Goal: Entertainment & Leisure: Consume media (video, audio)

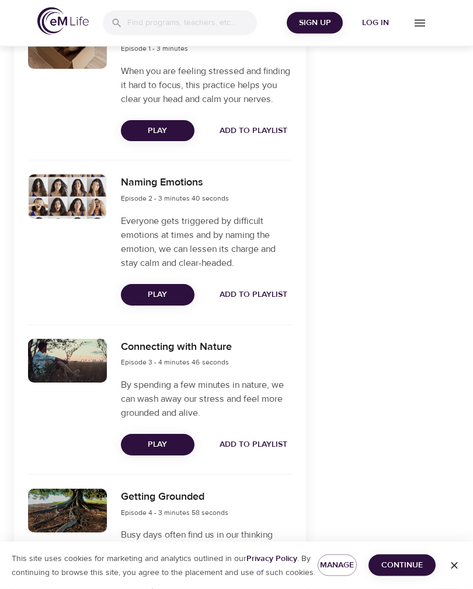
scroll to position [398, 0]
click at [249, 436] on div "Connecting with Nature Episode 3 - 4 minutes 46 seconds By spending a few minut…" at bounding box center [206, 397] width 185 height 131
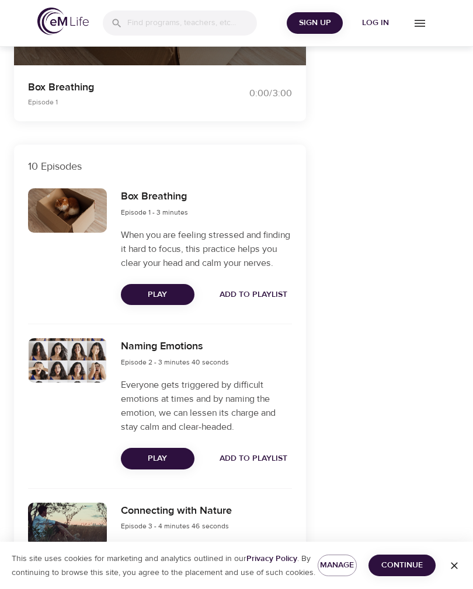
scroll to position [233, 0]
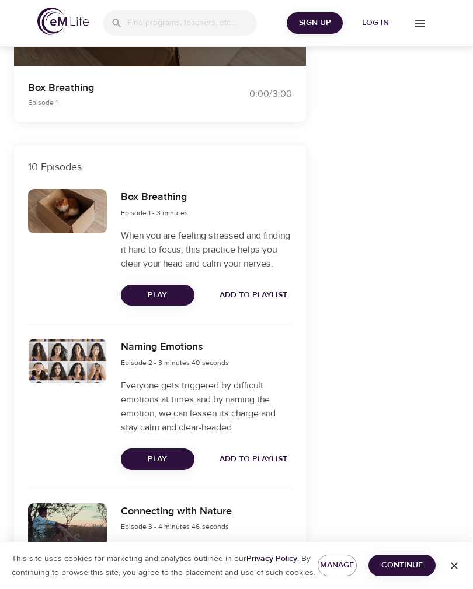
click at [165, 303] on span "Play" at bounding box center [157, 295] width 55 height 15
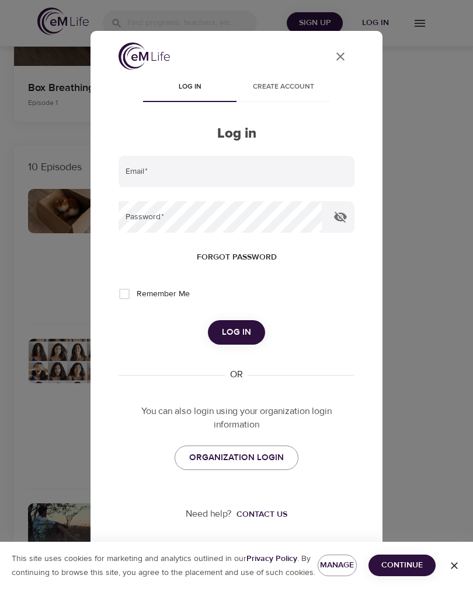
click at [159, 170] on input "email" at bounding box center [236, 172] width 236 height 32
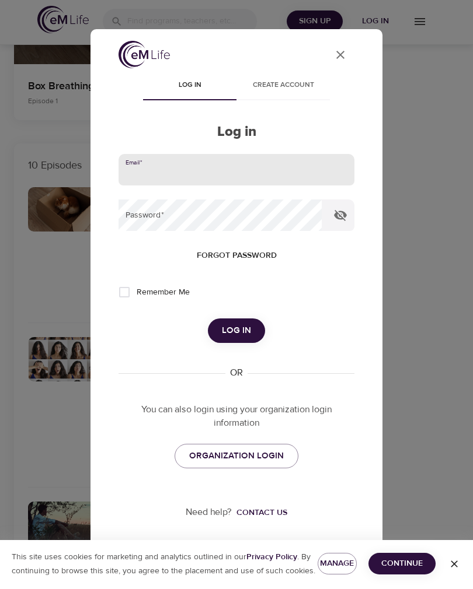
scroll to position [233, 0]
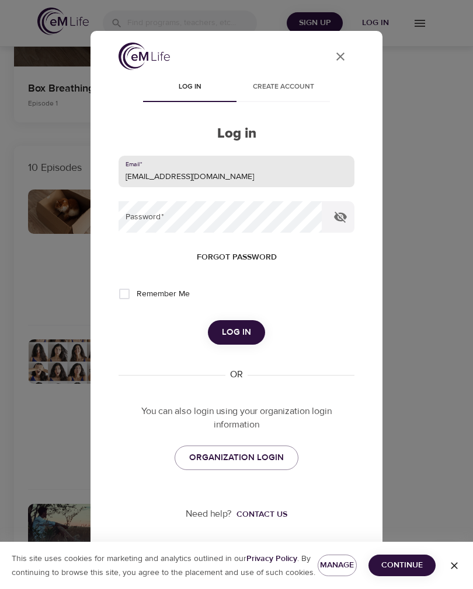
type input "[EMAIL_ADDRESS][DOMAIN_NAME]"
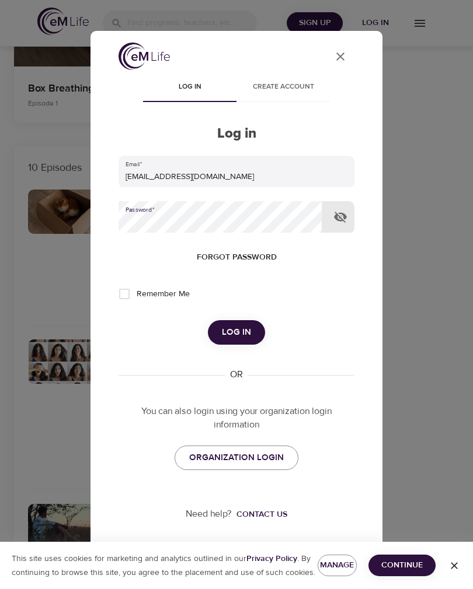
click at [250, 340] on span "Log in" at bounding box center [236, 332] width 29 height 15
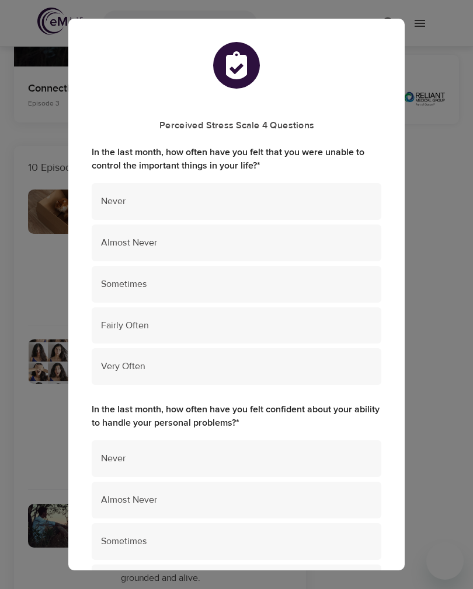
click at [232, 282] on span "Sometimes" at bounding box center [236, 284] width 271 height 13
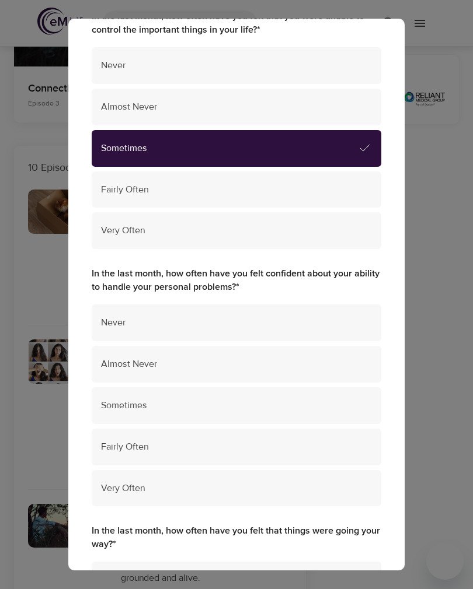
scroll to position [137, 0]
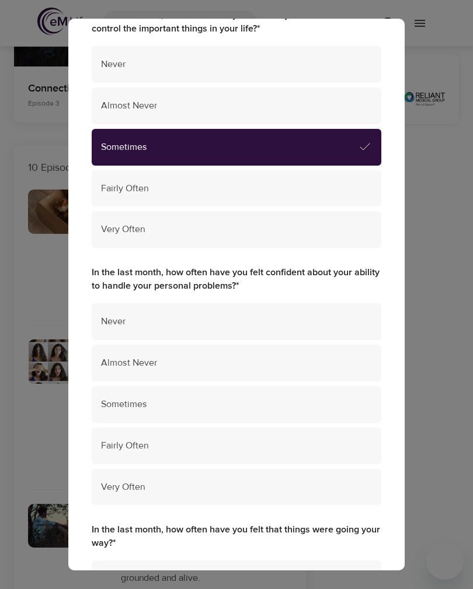
click at [199, 442] on span "Fairly Often" at bounding box center [236, 445] width 271 height 13
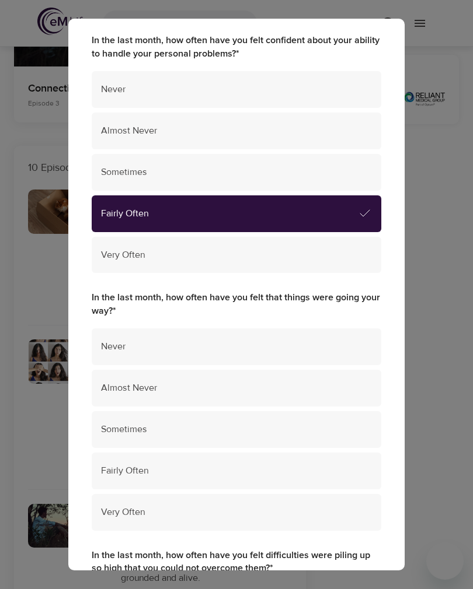
scroll to position [370, 0]
click at [208, 464] on span "Fairly Often" at bounding box center [236, 470] width 271 height 13
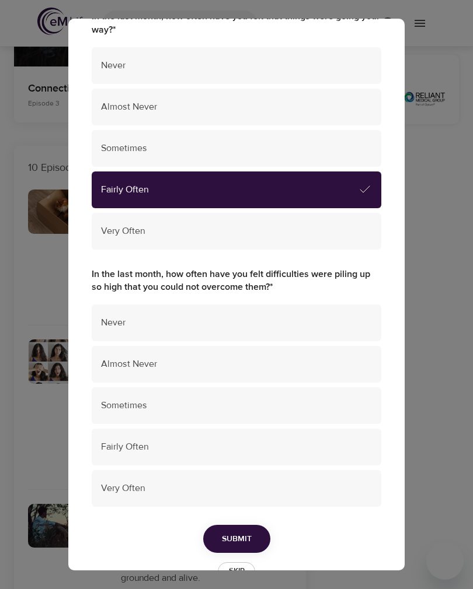
scroll to position [650, 0]
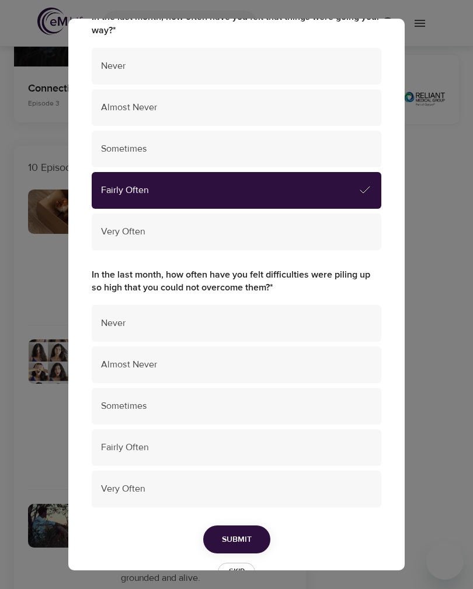
click at [241, 401] on div "Sometimes" at bounding box center [236, 406] width 289 height 37
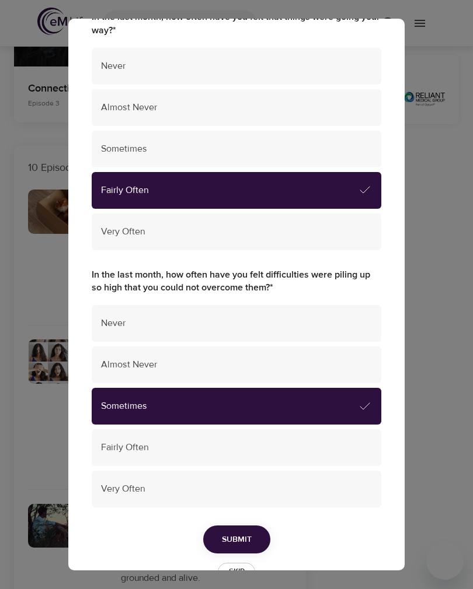
click at [245, 533] on span "Submit" at bounding box center [237, 540] width 30 height 15
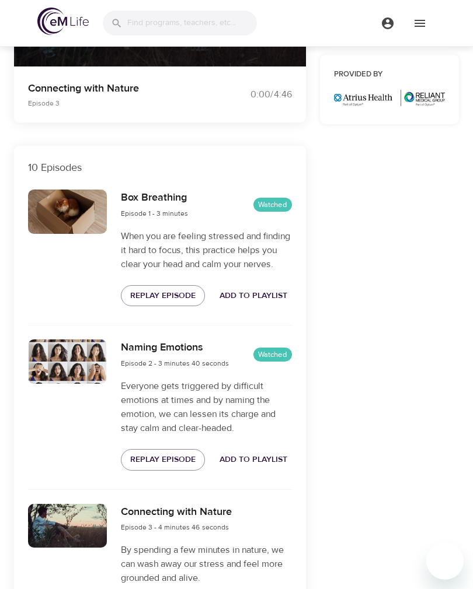
click at [183, 303] on span "Replay Episode" at bounding box center [162, 296] width 65 height 15
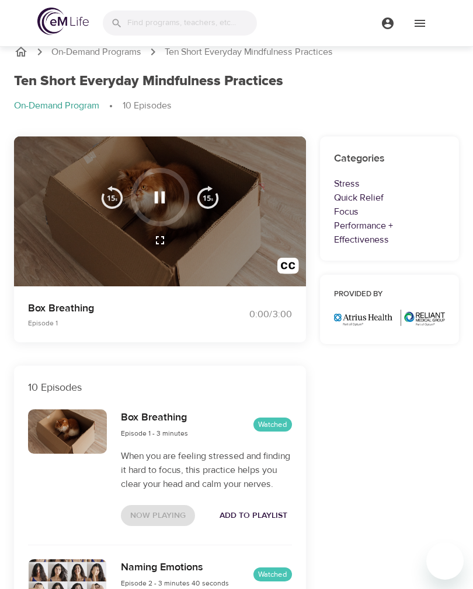
scroll to position [0, 0]
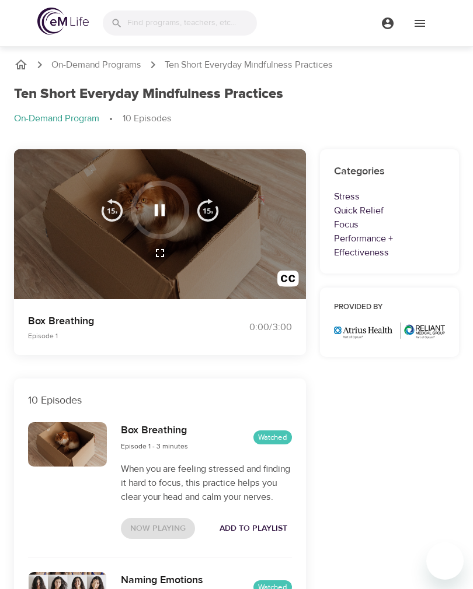
click at [167, 215] on icon "button" at bounding box center [159, 210] width 20 height 20
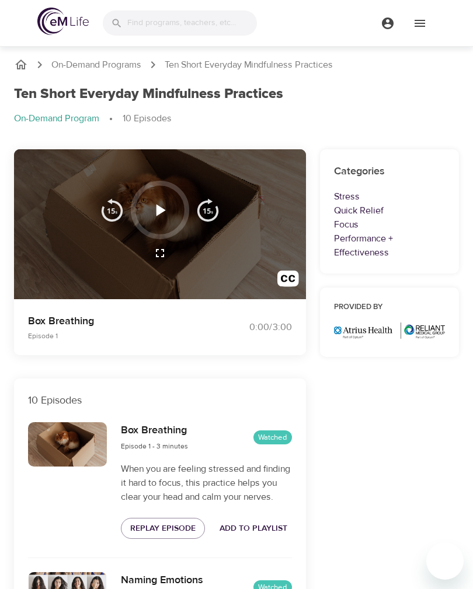
click at [169, 214] on icon "button" at bounding box center [159, 210] width 20 height 20
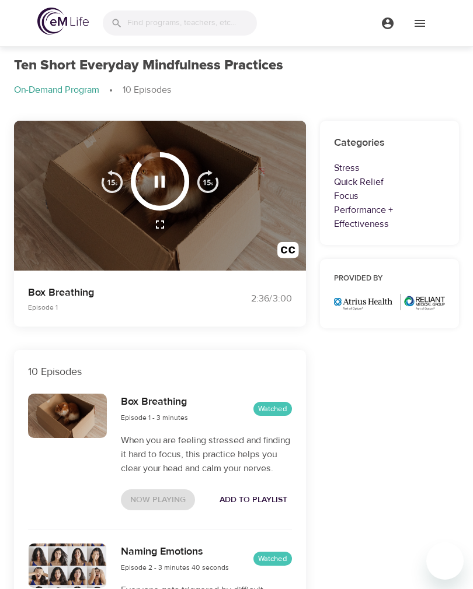
scroll to position [34, 0]
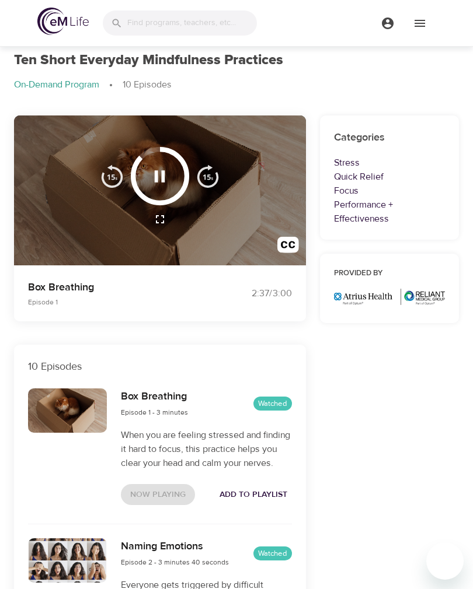
click at [162, 176] on icon "button" at bounding box center [160, 176] width 11 height 12
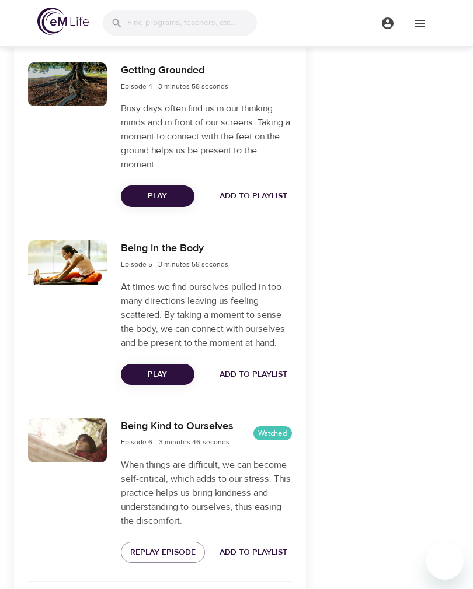
scroll to position [889, 0]
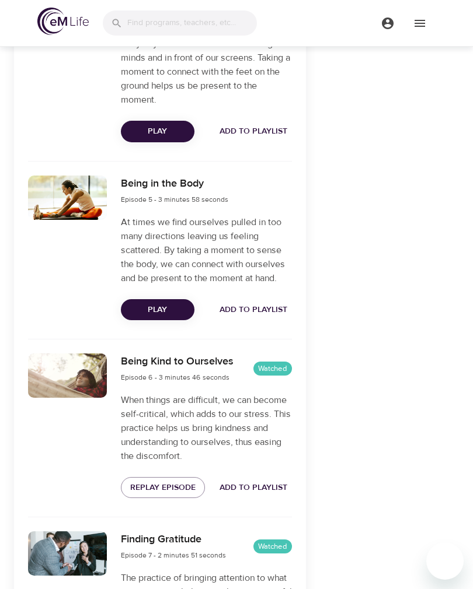
click at [188, 492] on span "Replay Episode" at bounding box center [162, 488] width 65 height 15
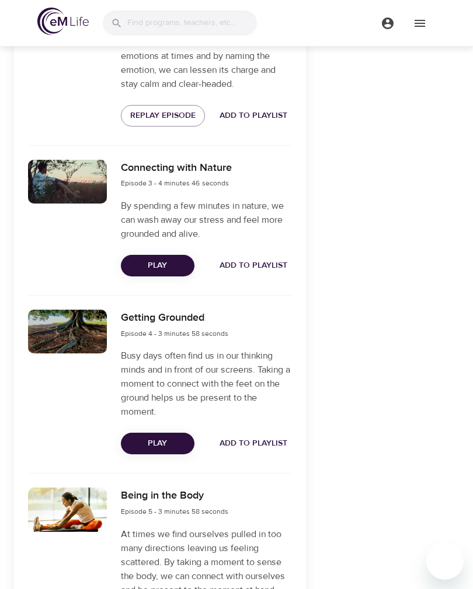
scroll to position [0, 0]
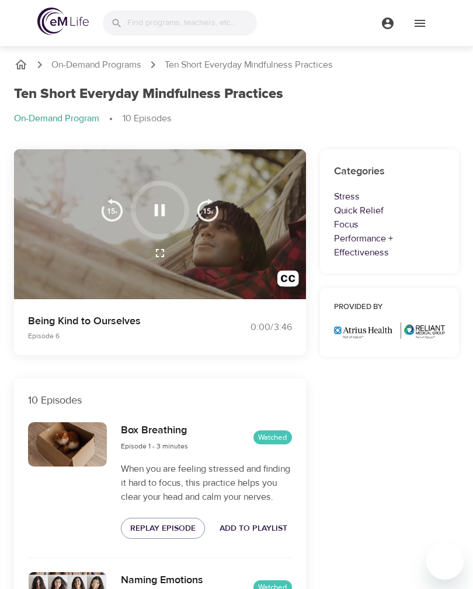
click at [169, 209] on icon "button" at bounding box center [159, 210] width 20 height 20
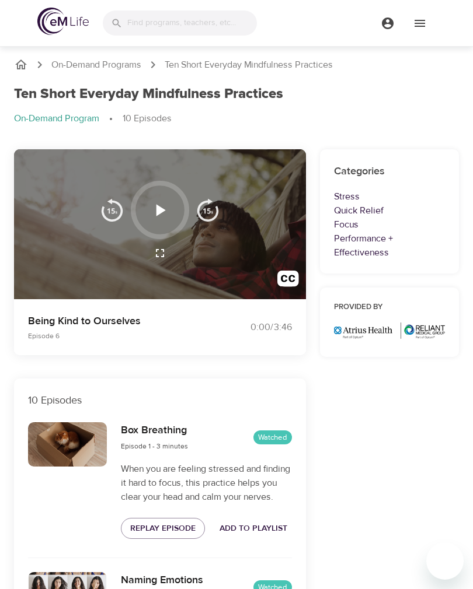
click at [170, 211] on icon "button" at bounding box center [159, 210] width 20 height 20
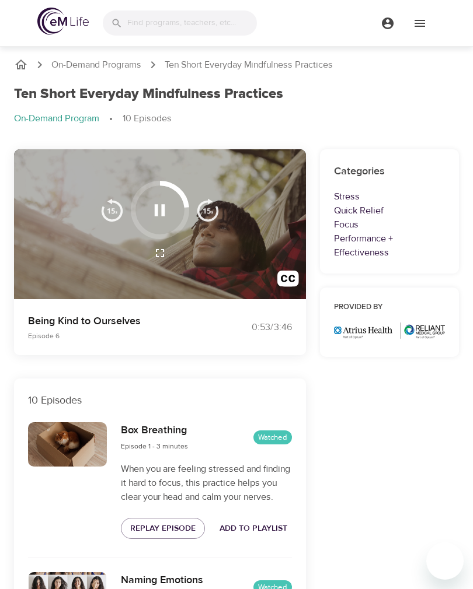
click at [167, 211] on icon "button" at bounding box center [159, 210] width 20 height 20
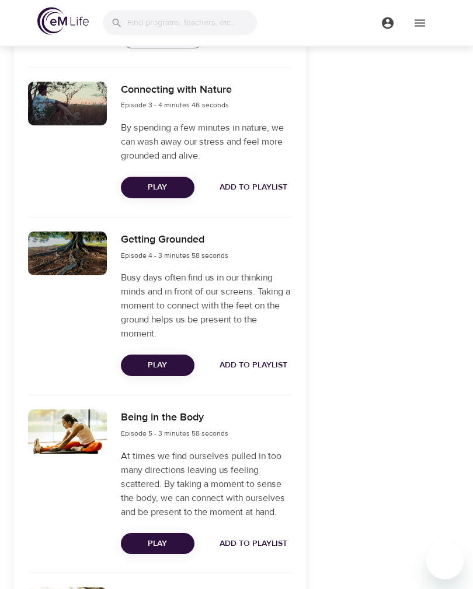
scroll to position [656, 0]
